Goal: Transaction & Acquisition: Book appointment/travel/reservation

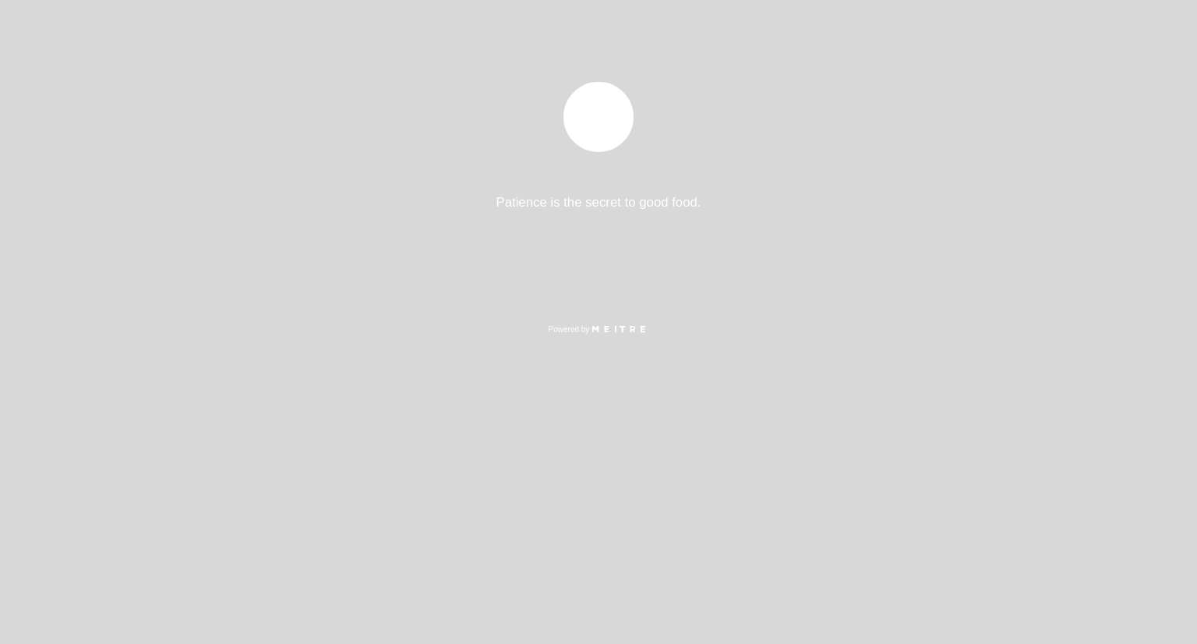
select select "es"
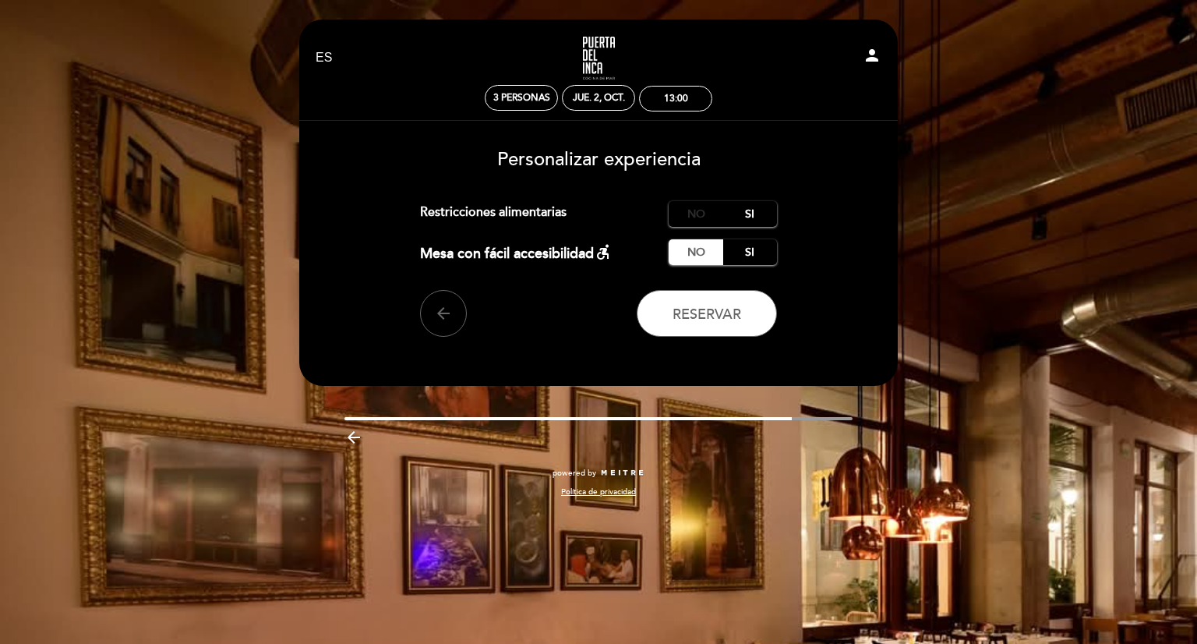
click at [702, 216] on label "No" at bounding box center [696, 214] width 55 height 26
click at [701, 320] on span "Reservar" at bounding box center [707, 314] width 69 height 17
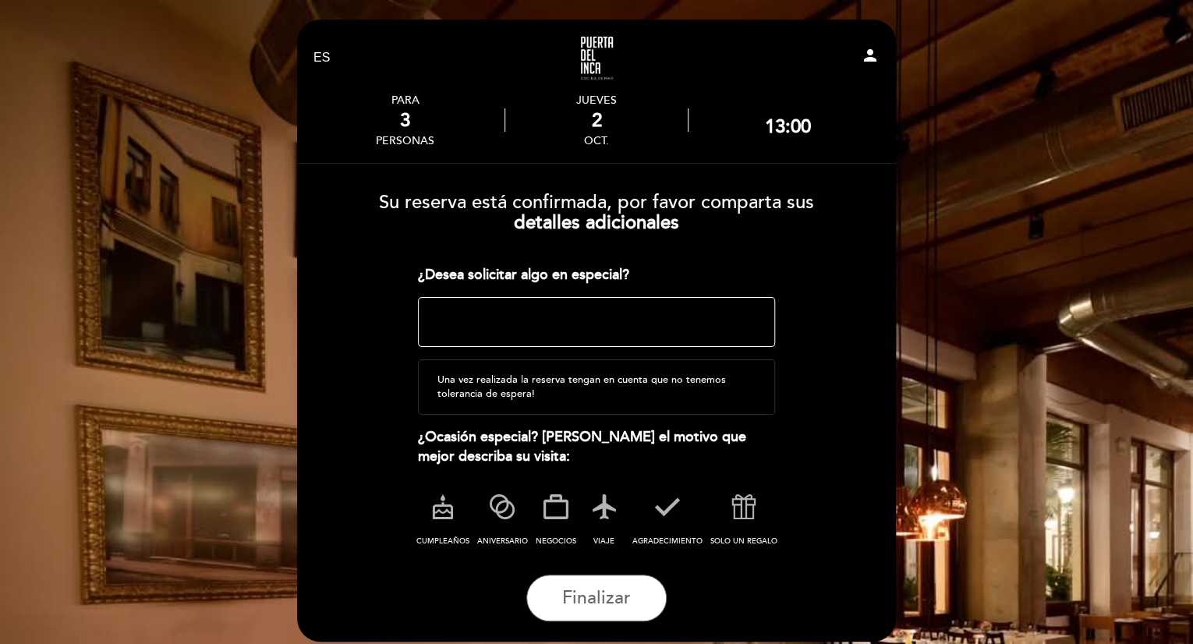
click at [530, 314] on textarea at bounding box center [597, 322] width 358 height 50
type textarea "P"
type textarea "Buenas tardes, por favor que la reserva este a nombre [PERSON_NAME]"
click at [556, 529] on label "NEGOCIOS" at bounding box center [555, 518] width 42 height 64
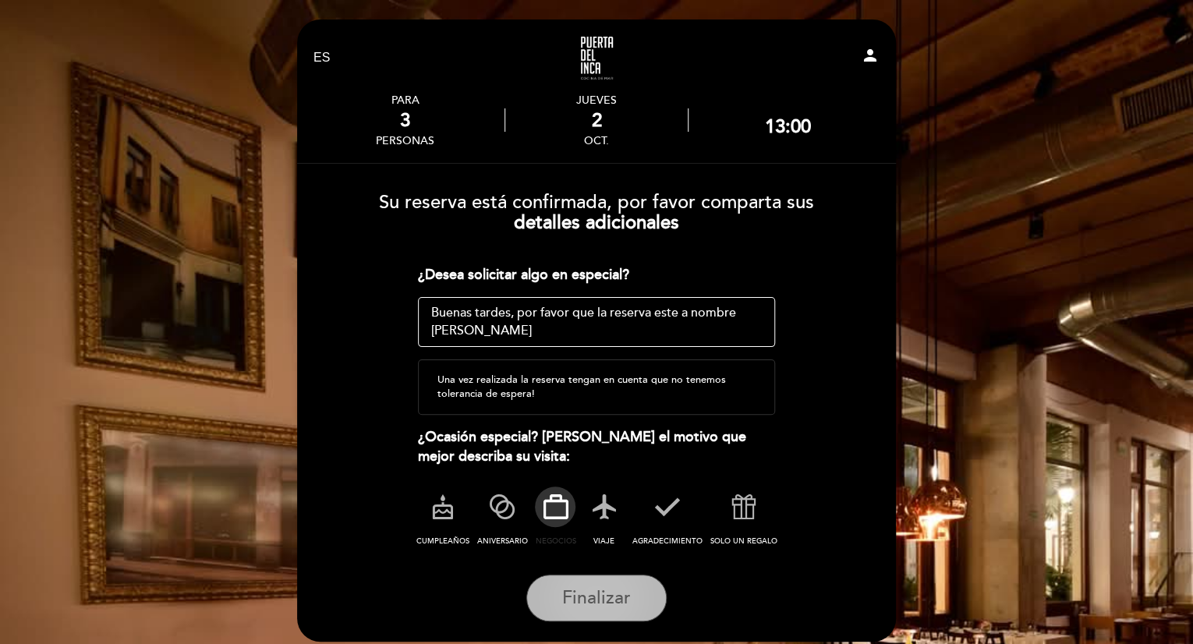
click at [559, 605] on button "Finalizar" at bounding box center [596, 597] width 140 height 47
